Goal: Task Accomplishment & Management: Use online tool/utility

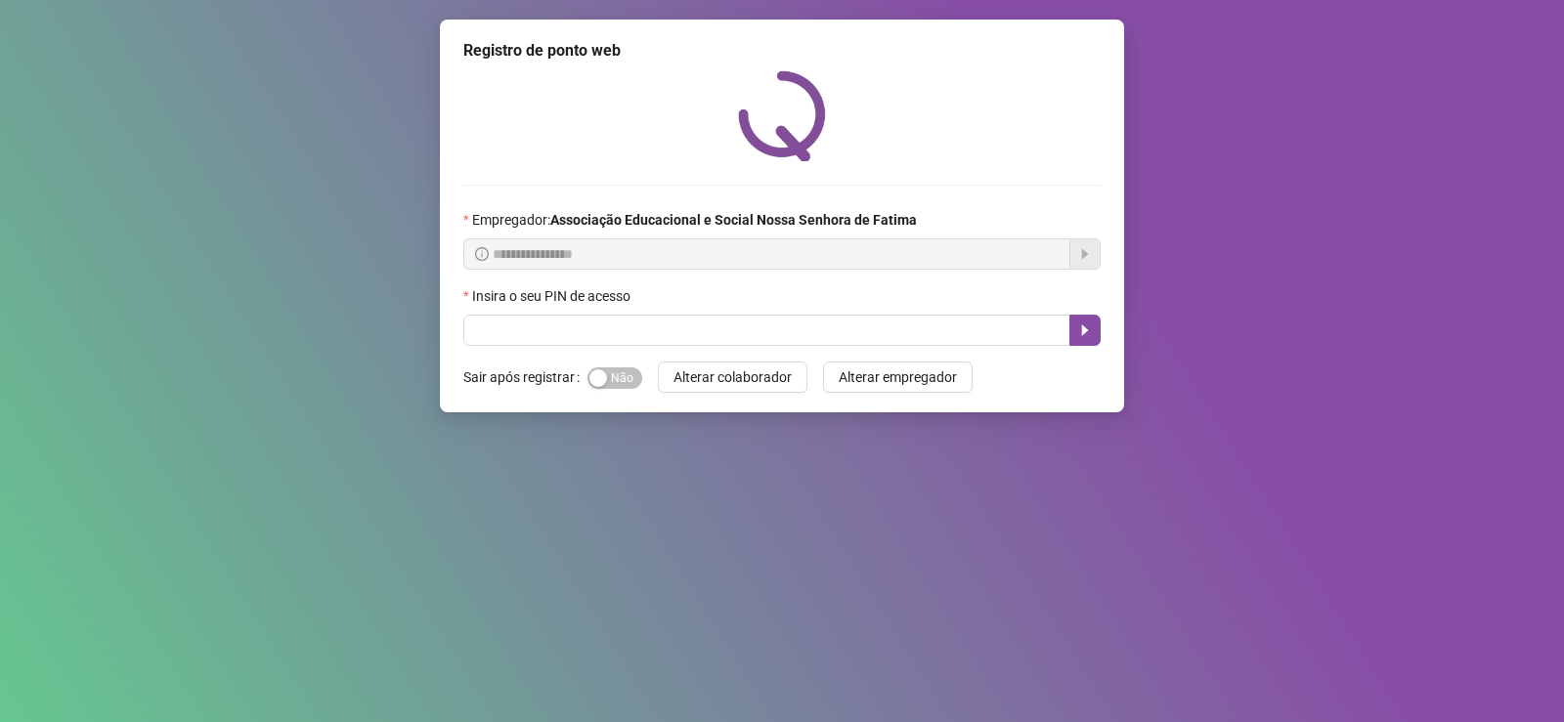
click at [544, 313] on div "Insira o seu PIN de acesso" at bounding box center [781, 299] width 637 height 29
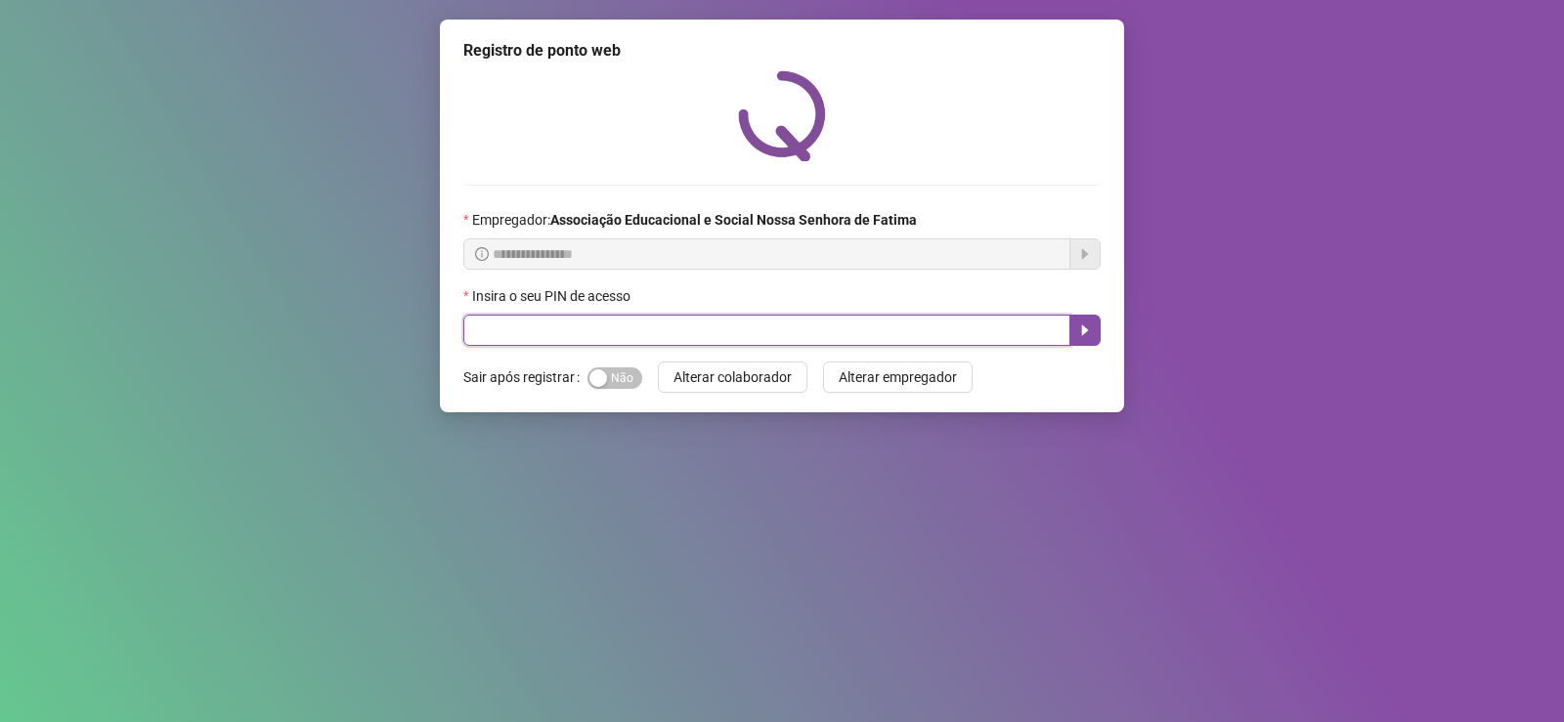
click at [540, 323] on input "text" at bounding box center [766, 330] width 607 height 31
type input "****"
click at [1091, 339] on button "button" at bounding box center [1084, 330] width 31 height 31
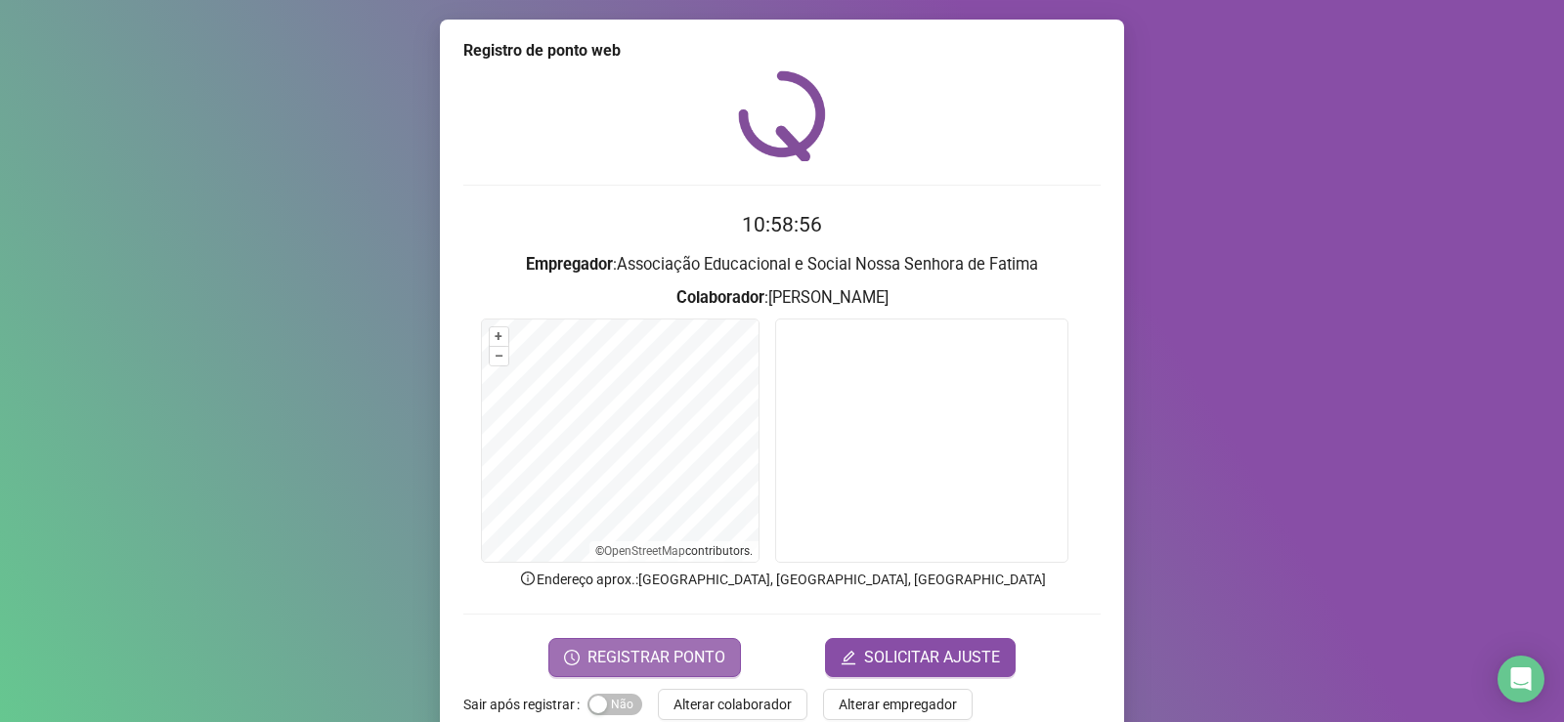
click at [678, 662] on span "REGISTRAR PONTO" at bounding box center [656, 657] width 138 height 23
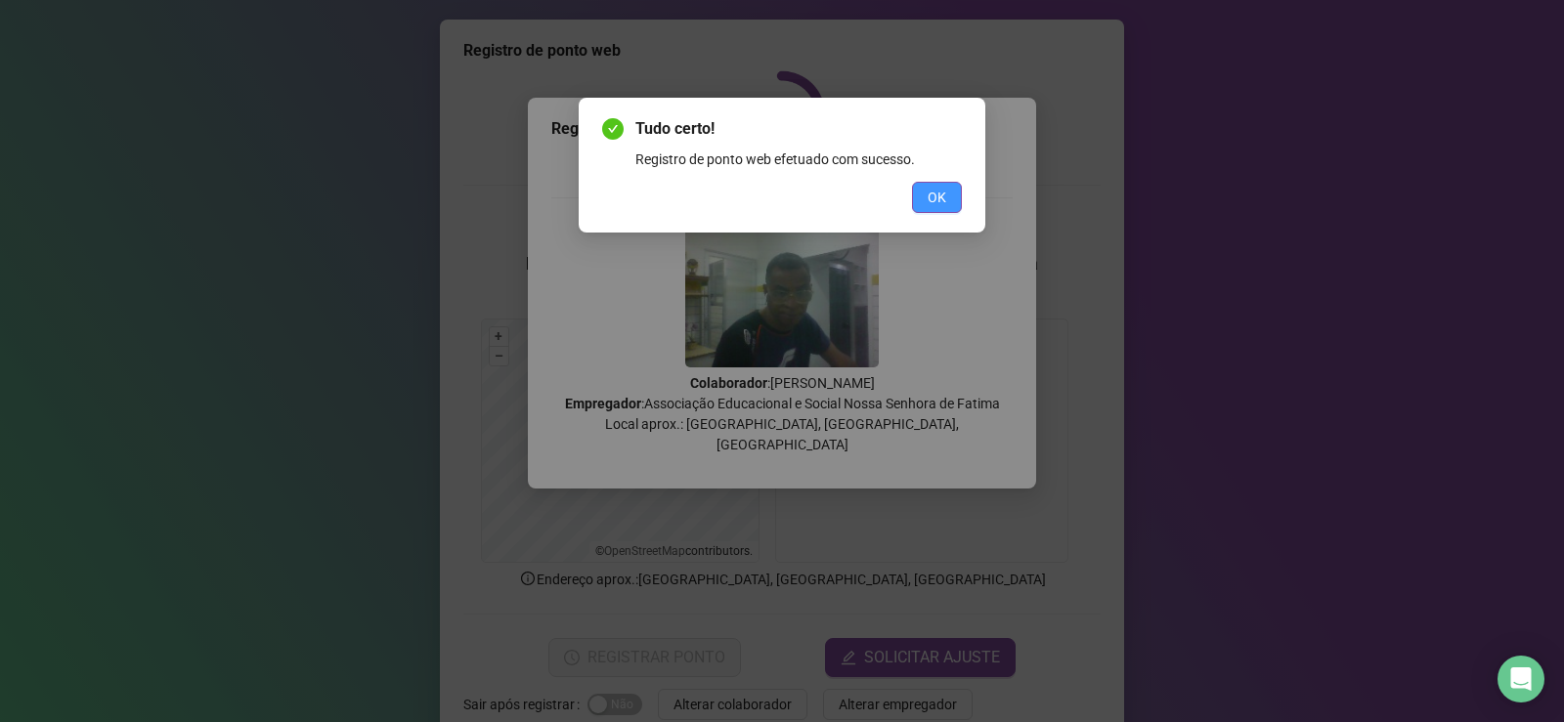
click at [933, 194] on span "OK" at bounding box center [937, 198] width 19 height 22
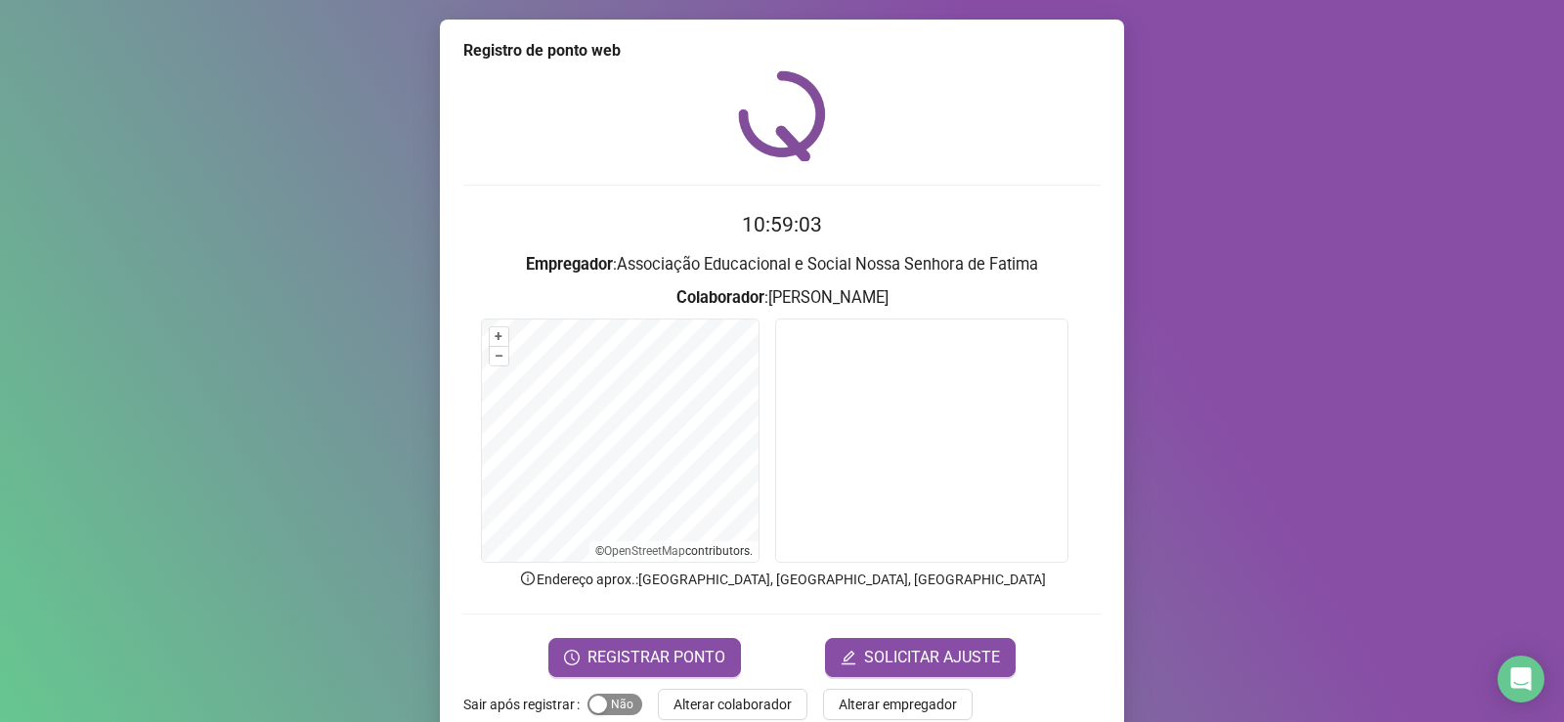
click at [589, 703] on div "button" at bounding box center [598, 705] width 18 height 18
click at [722, 701] on span "Alterar colaborador" at bounding box center [732, 705] width 118 height 22
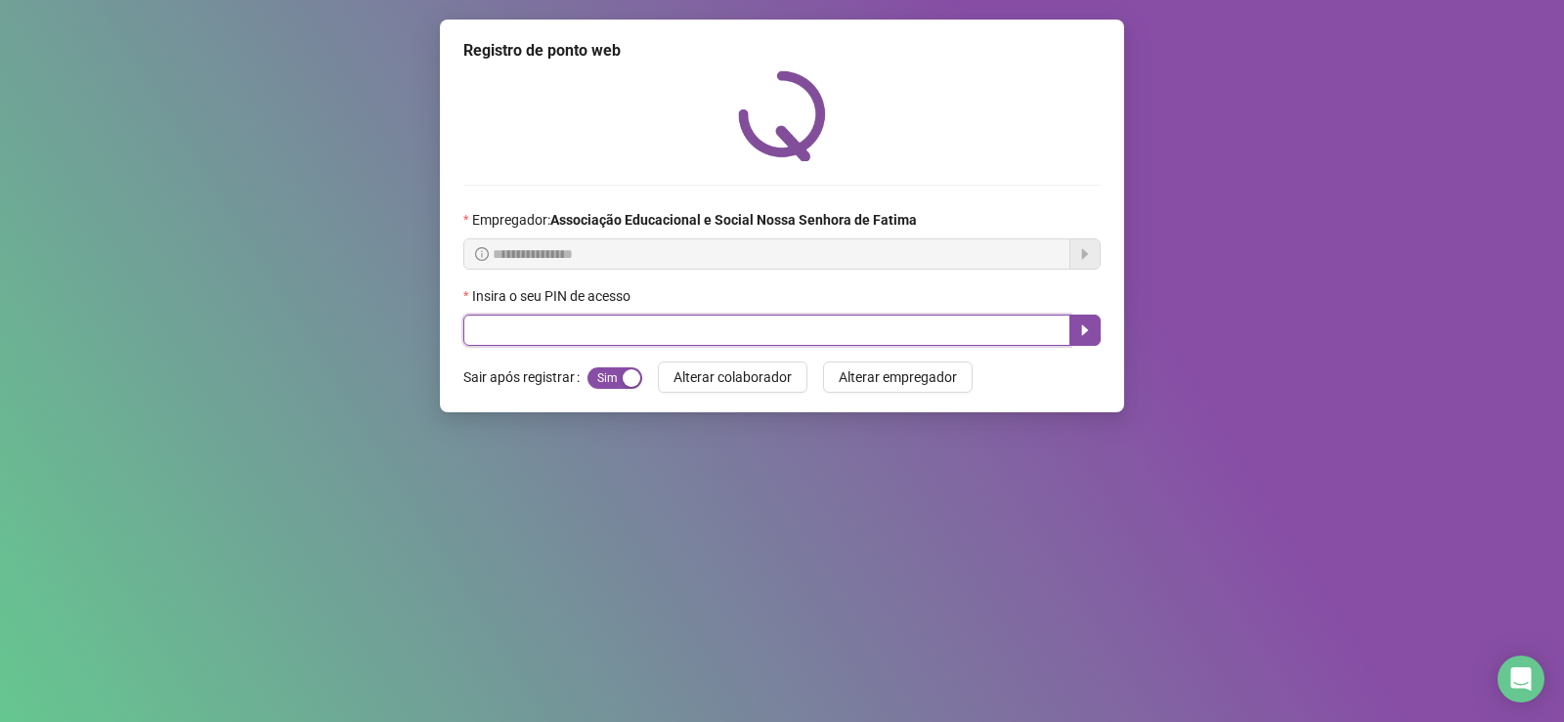
click at [559, 320] on input "text" at bounding box center [766, 330] width 607 height 31
type input "****"
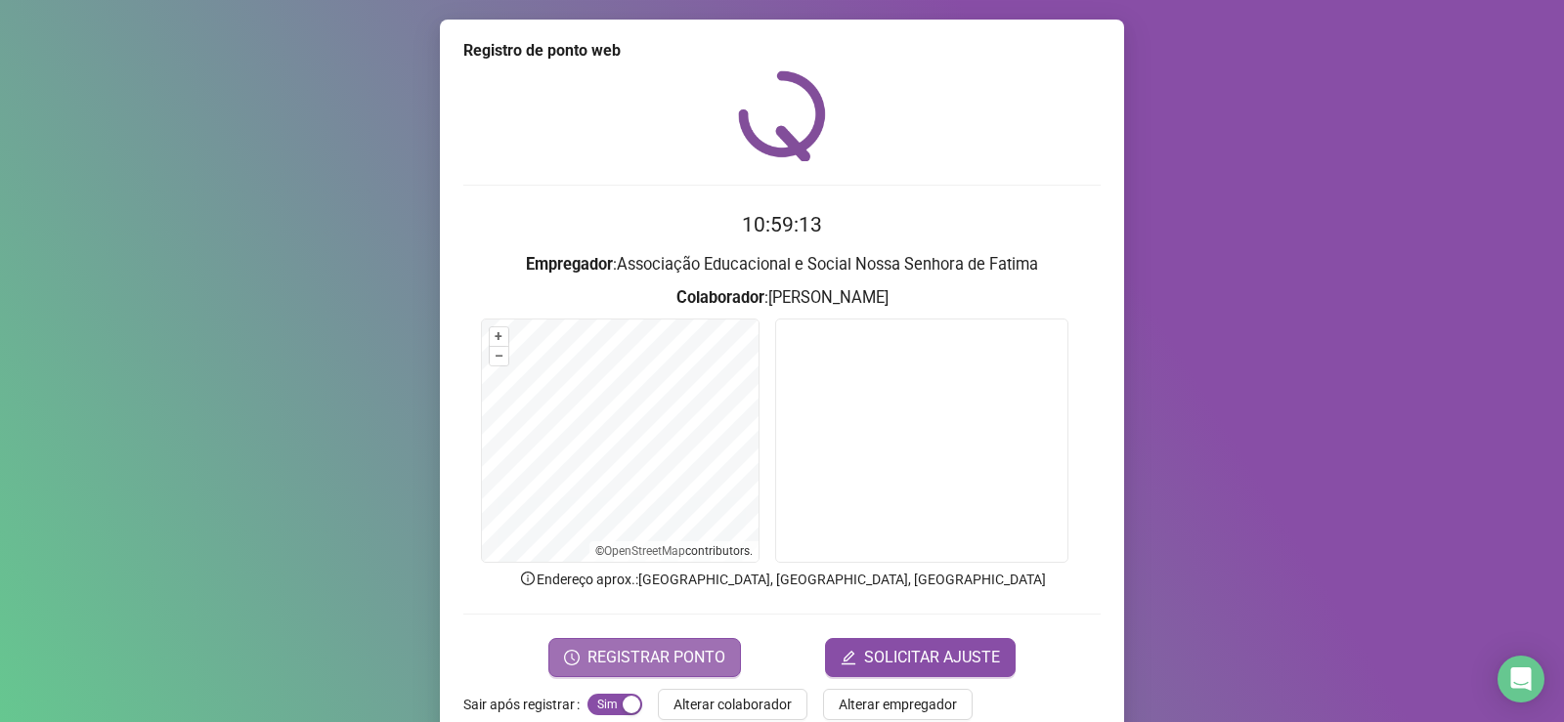
click at [680, 660] on span "REGISTRAR PONTO" at bounding box center [656, 657] width 138 height 23
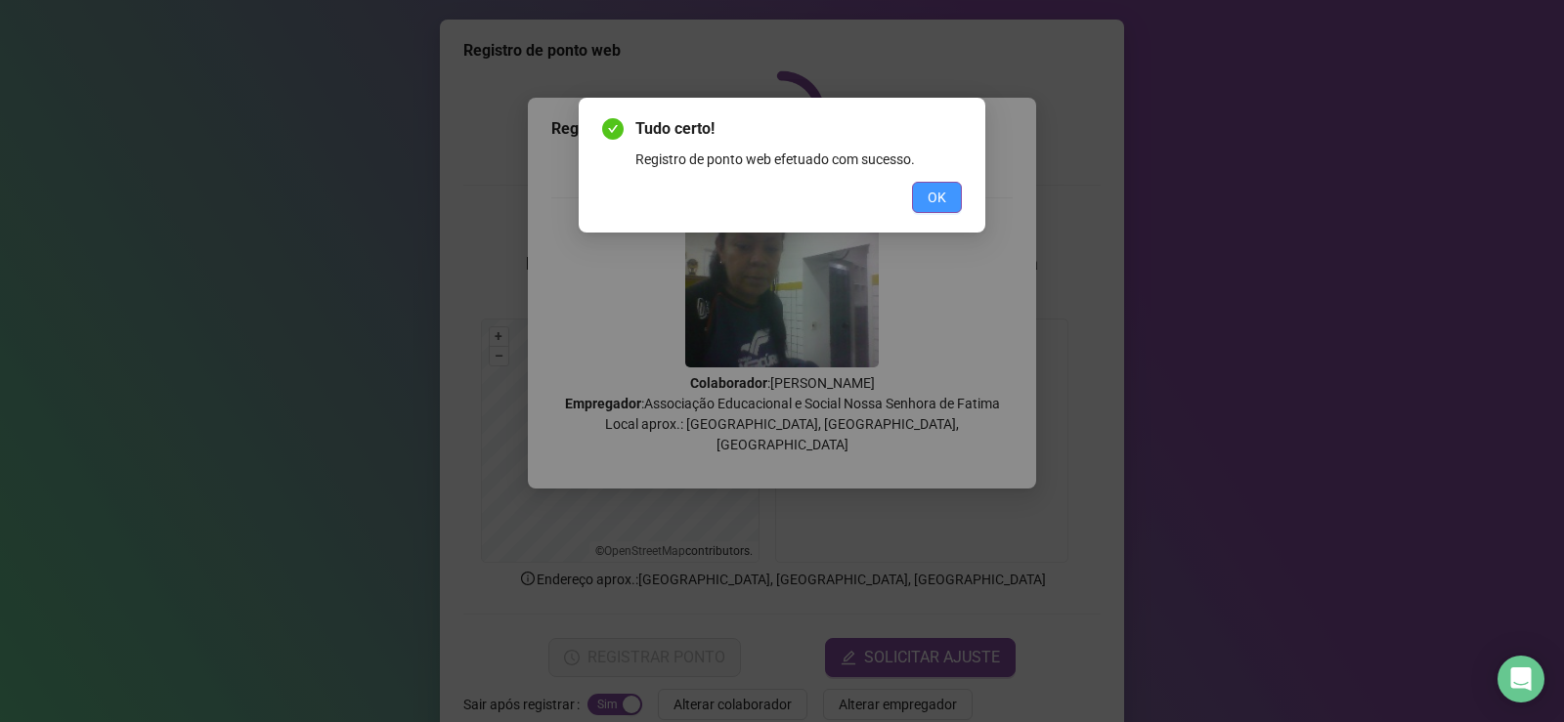
click at [940, 194] on span "OK" at bounding box center [937, 198] width 19 height 22
